Goal: Transaction & Acquisition: Purchase product/service

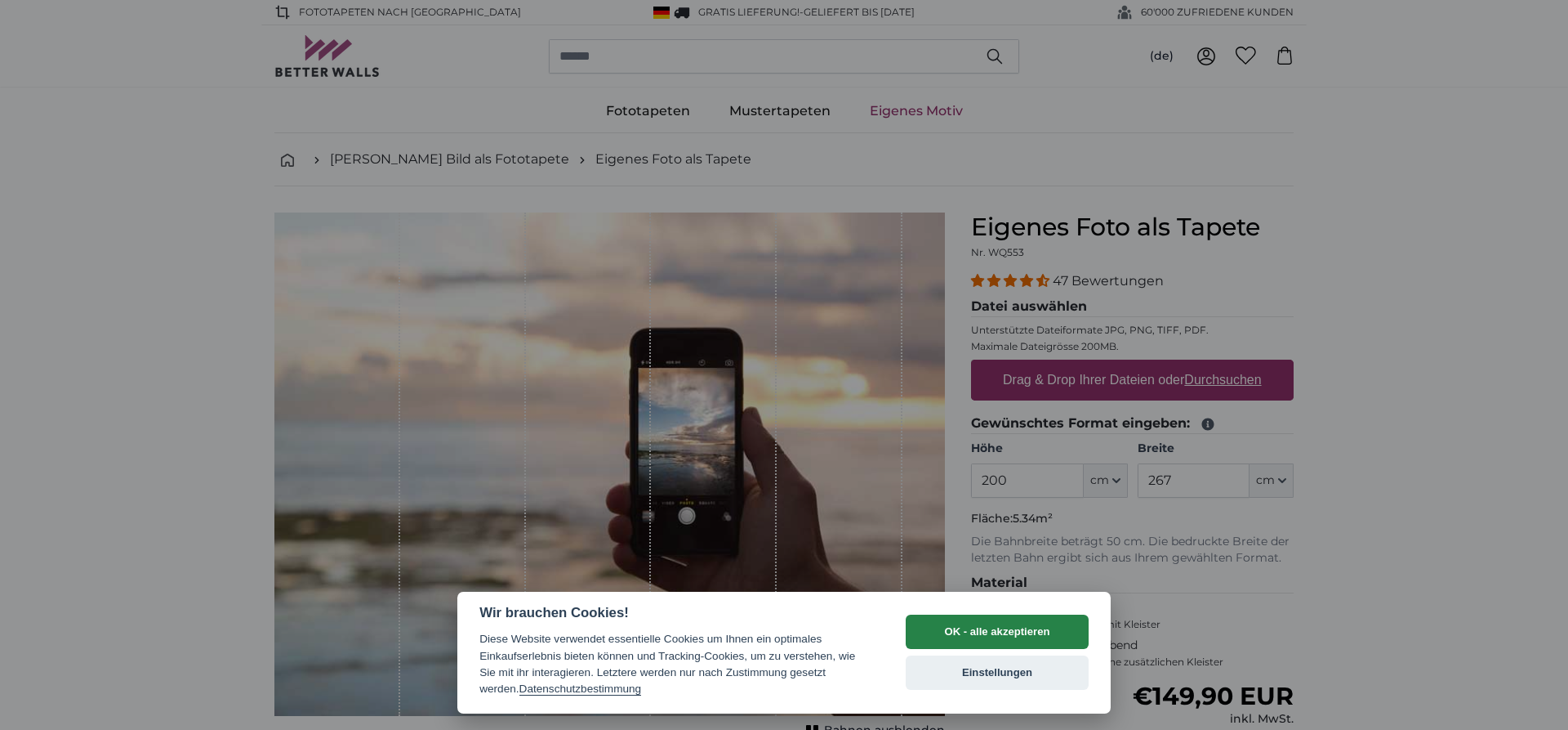
click at [994, 633] on button "OK - alle akzeptieren" at bounding box center [997, 631] width 183 height 34
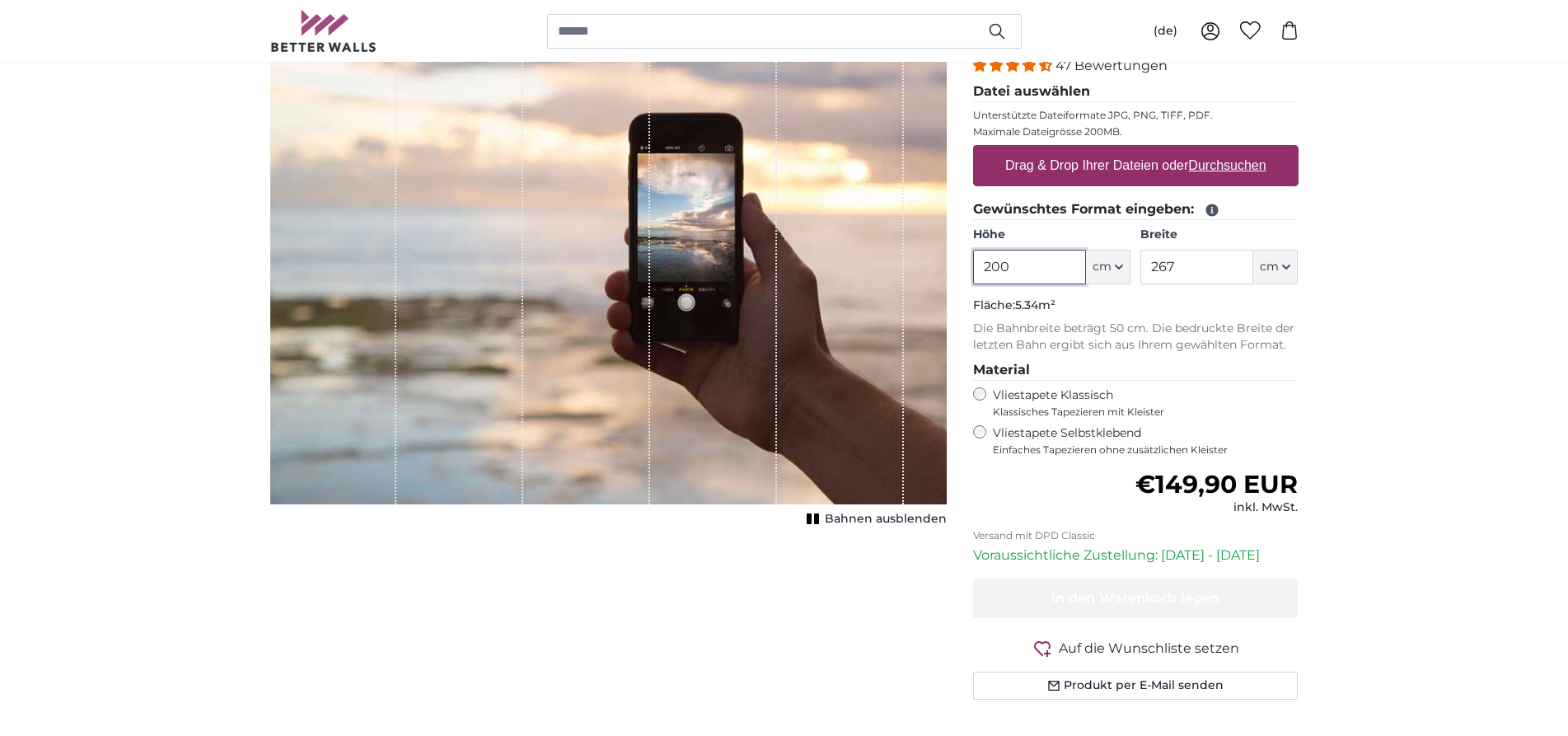
scroll to position [247, 0]
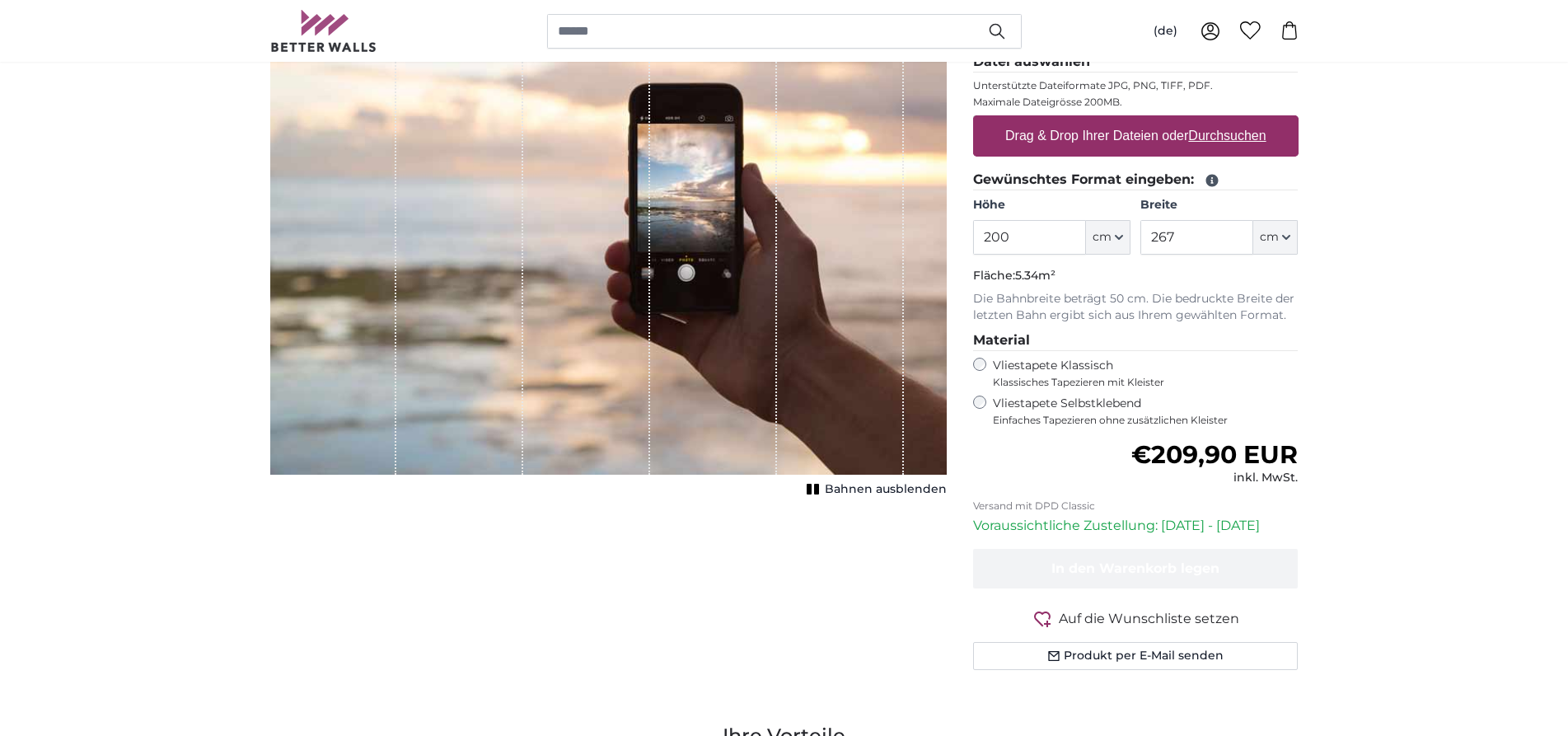
click at [989, 368] on div "Vliestapete Klassisch Klassisches Tapezieren mit Kleister" at bounding box center [1135, 373] width 326 height 31
